Goal: Task Accomplishment & Management: Use online tool/utility

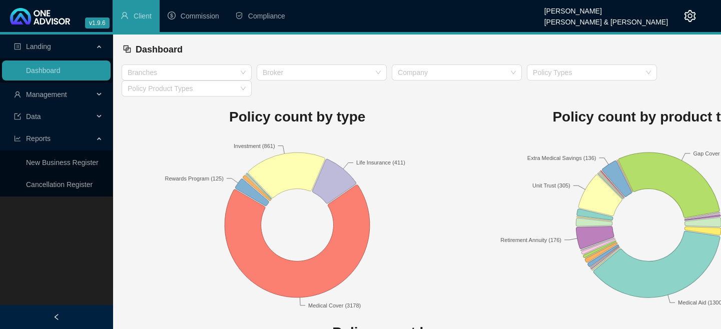
click at [42, 97] on span "Management" at bounding box center [46, 95] width 41 height 8
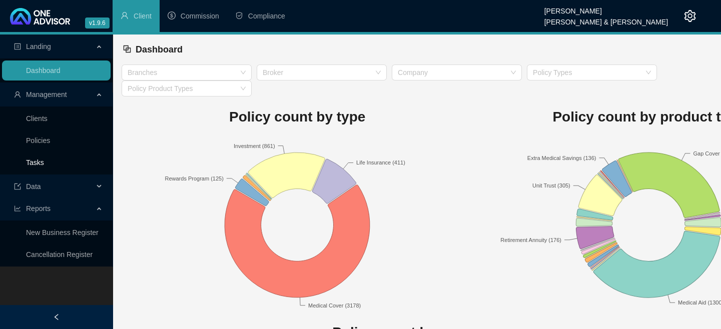
click at [44, 160] on link "Tasks" at bounding box center [35, 163] width 18 height 8
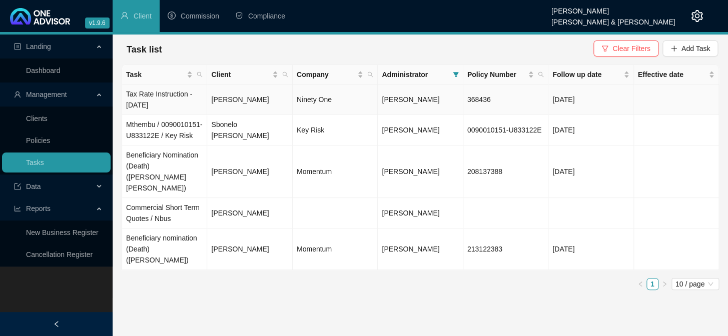
click at [163, 99] on td "Tax Rate Instruction - [DATE]" at bounding box center [164, 100] width 85 height 31
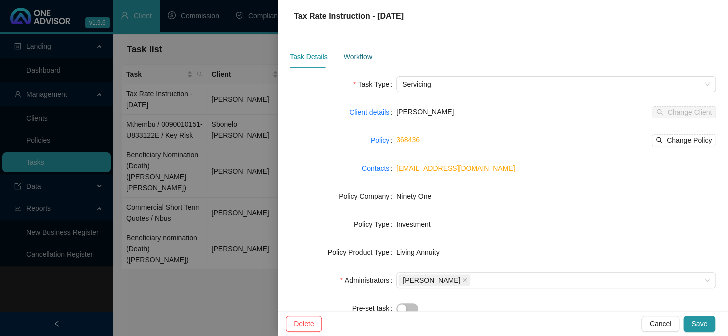
click at [350, 60] on div "Workflow" at bounding box center [357, 57] width 29 height 11
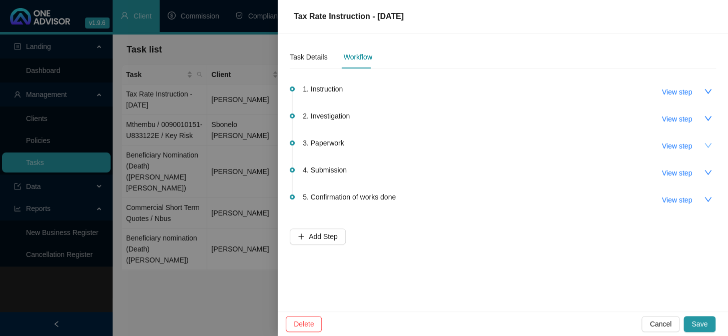
click at [705, 145] on icon "down" at bounding box center [708, 146] width 8 height 8
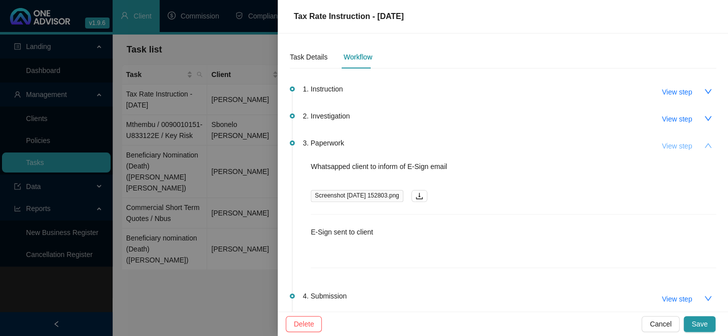
click at [676, 145] on span "View step" at bounding box center [677, 146] width 30 height 11
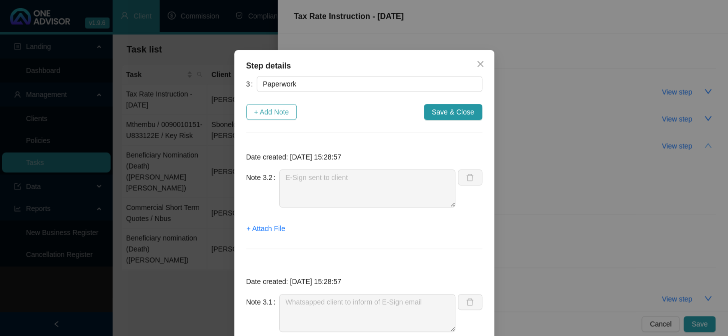
click at [274, 112] on span "+ Add Note" at bounding box center [271, 112] width 35 height 11
type textarea "E-Sign sent to client"
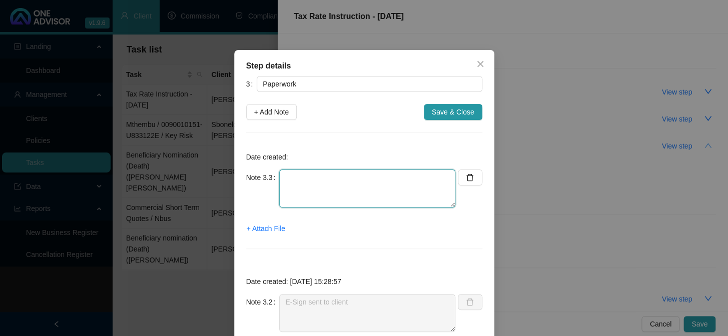
click at [325, 185] on textarea at bounding box center [367, 189] width 176 height 38
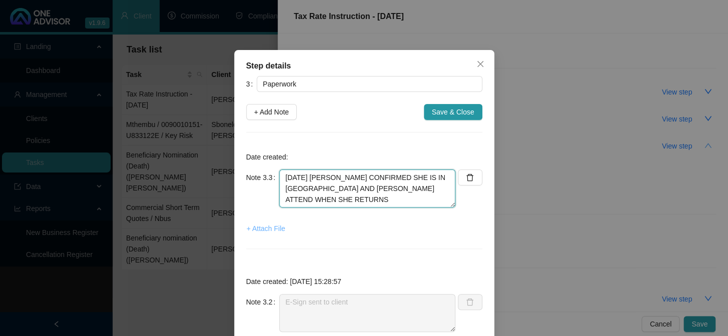
type textarea "[DATE] [PERSON_NAME] CONFIRMED SHE IS IN [GEOGRAPHIC_DATA] AND [PERSON_NAME] AT…"
click at [260, 230] on span "+ Attach File" at bounding box center [266, 228] width 39 height 11
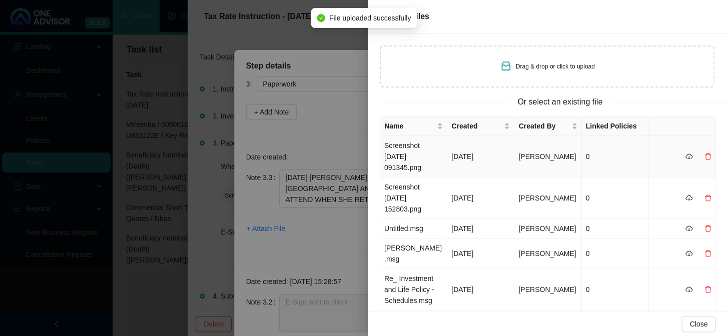
click at [399, 147] on td "Screenshot [DATE] 091345.png" at bounding box center [413, 157] width 67 height 42
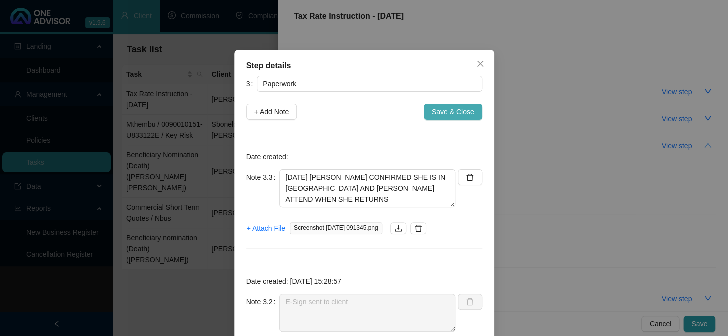
click at [456, 110] on span "Save & Close" at bounding box center [453, 112] width 43 height 11
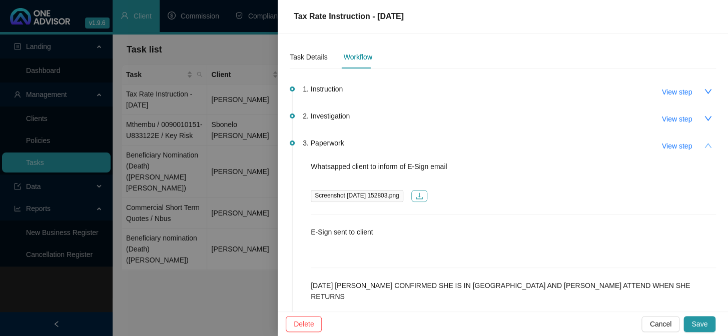
click at [423, 193] on icon "download" at bounding box center [419, 196] width 8 height 8
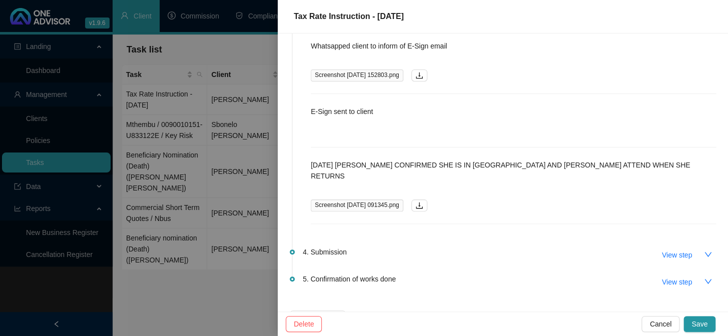
scroll to position [135, 0]
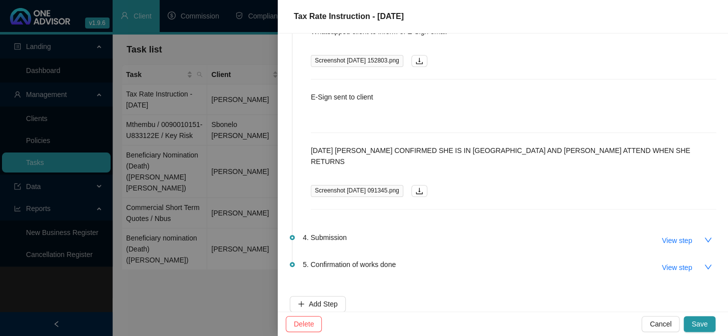
click at [374, 185] on span "Screenshot [DATE] 091345.png" at bounding box center [357, 191] width 93 height 12
click at [423, 187] on icon "download" at bounding box center [419, 191] width 8 height 8
click at [706, 318] on button "Save" at bounding box center [699, 324] width 32 height 16
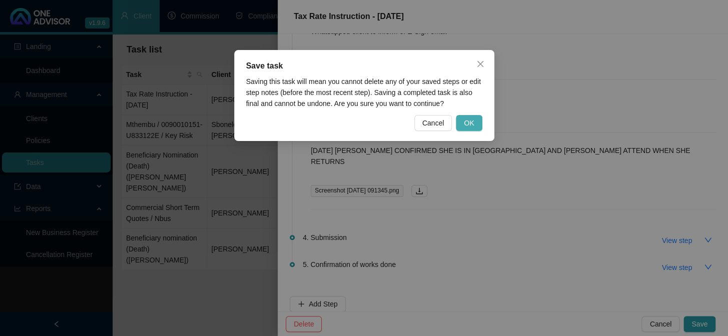
click at [474, 122] on button "OK" at bounding box center [469, 123] width 26 height 16
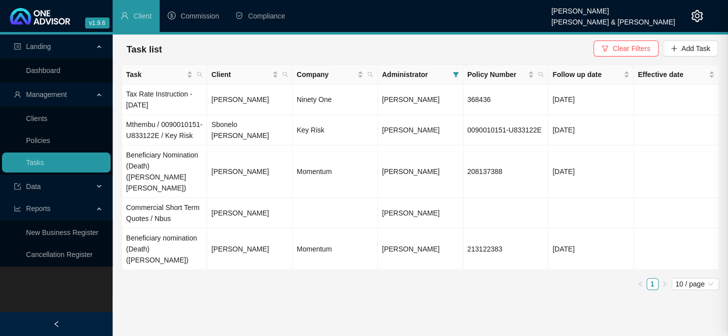
scroll to position [0, 0]
